Goal: Information Seeking & Learning: Learn about a topic

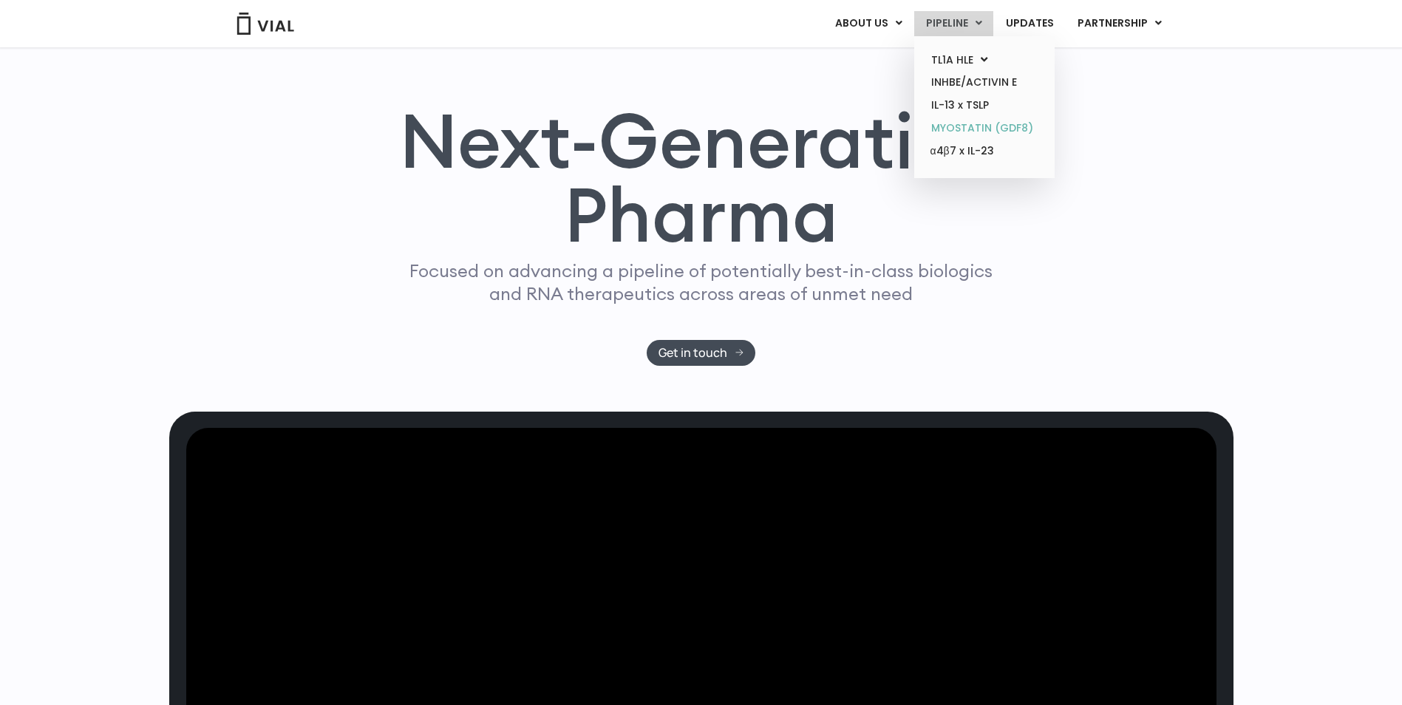
scroll to position [74, 0]
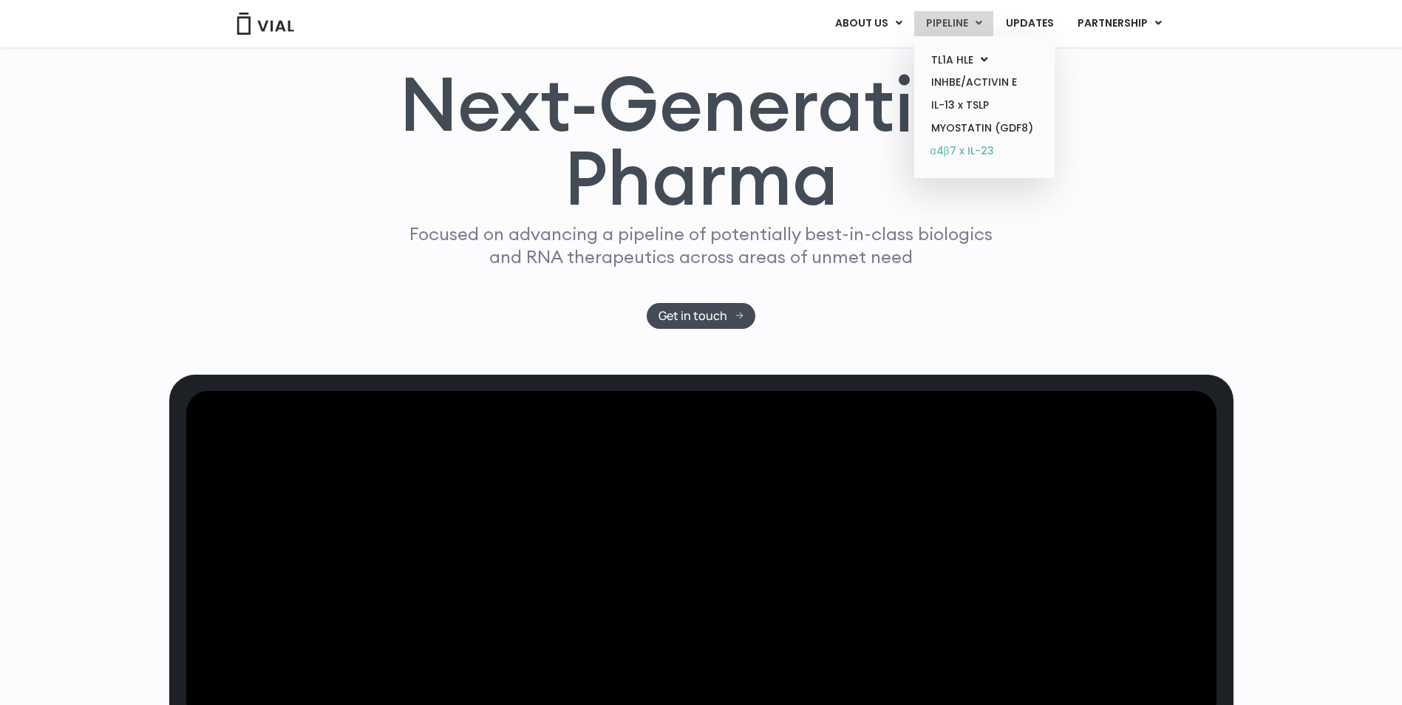
click at [987, 154] on link "α4β7 x IL-23" at bounding box center [983, 152] width 129 height 24
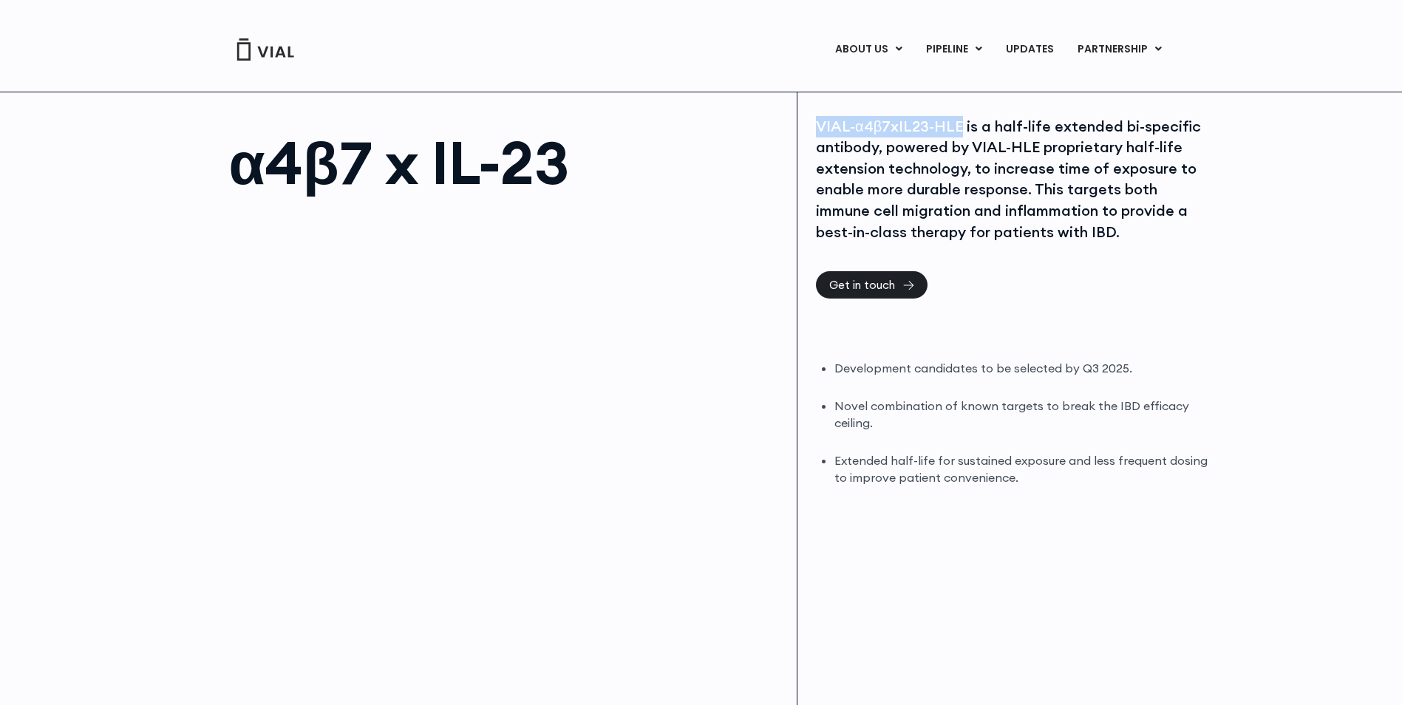
drag, startPoint x: 960, startPoint y: 125, endPoint x: 807, endPoint y: 129, distance: 153.0
click at [807, 129] on div "VIAL-α4β7xIL23-HLE is a half-life extended bi-specific antibody, powered by VIA…" at bounding box center [1015, 429] width 435 height 675
copy div "VIAL-α4β7xIL23-HLE"
